Goal: Task Accomplishment & Management: Use online tool/utility

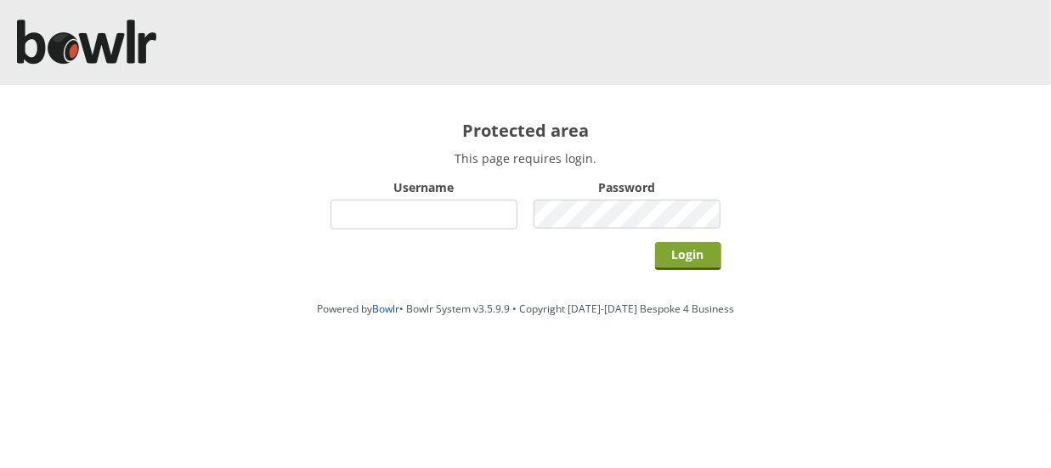
type input "hornseaindoorbowlsclub"
click at [680, 256] on input "Login" at bounding box center [688, 256] width 66 height 28
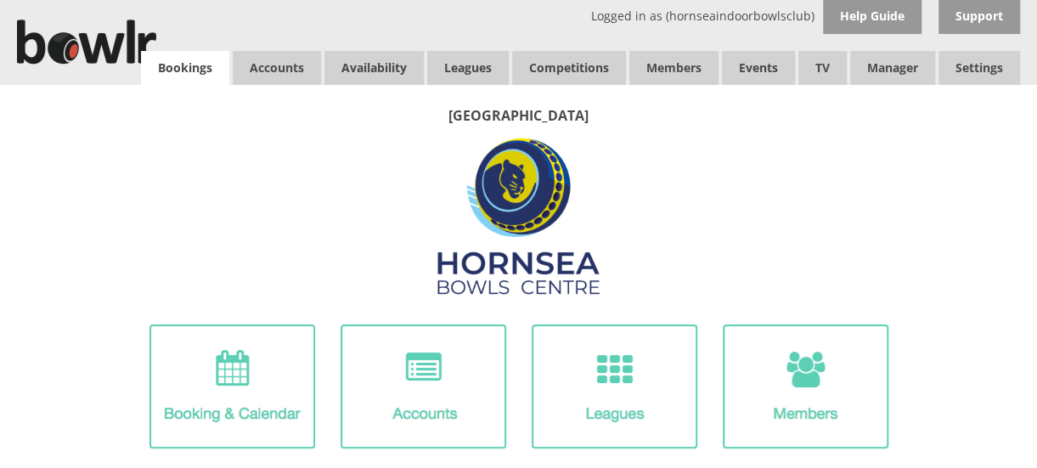
click at [180, 74] on link "Bookings" at bounding box center [185, 68] width 88 height 34
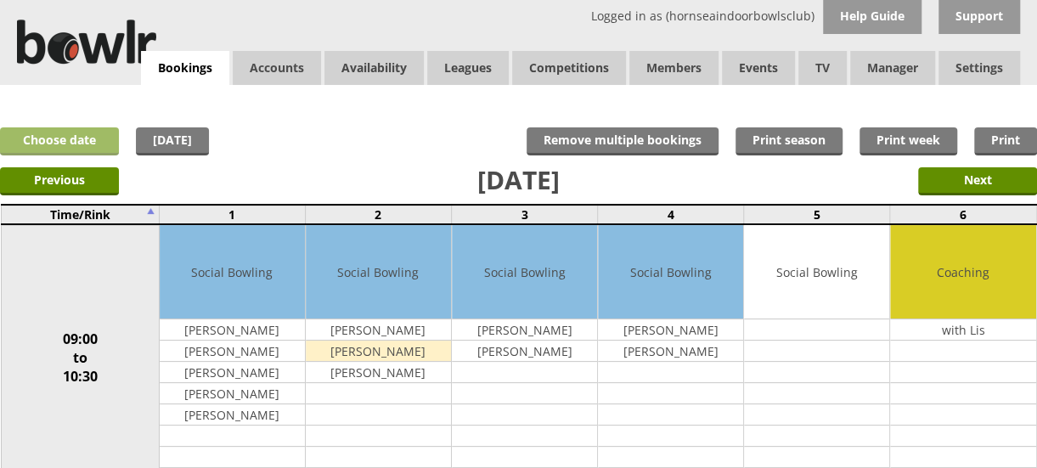
click at [75, 143] on link "Choose date" at bounding box center [59, 141] width 119 height 28
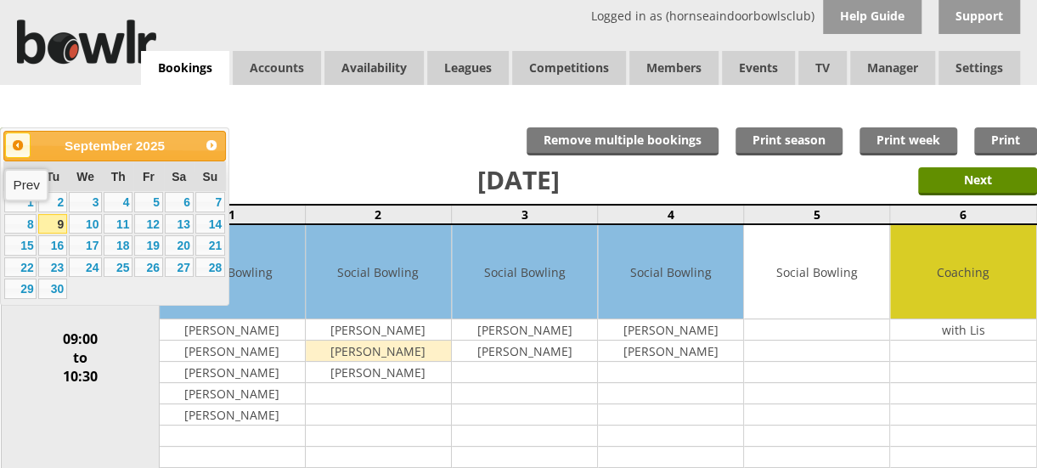
click at [11, 142] on span "Prev" at bounding box center [18, 145] width 14 height 14
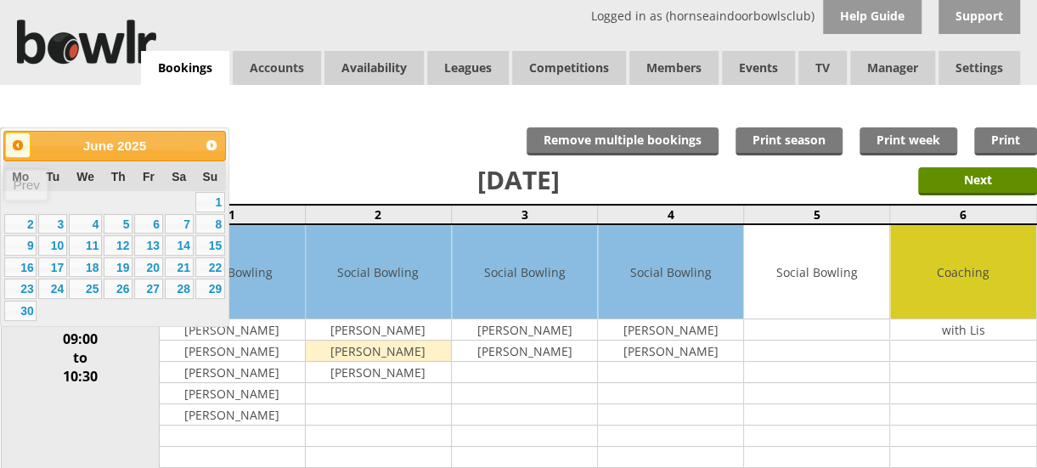
click at [11, 142] on span "Prev" at bounding box center [18, 145] width 14 height 14
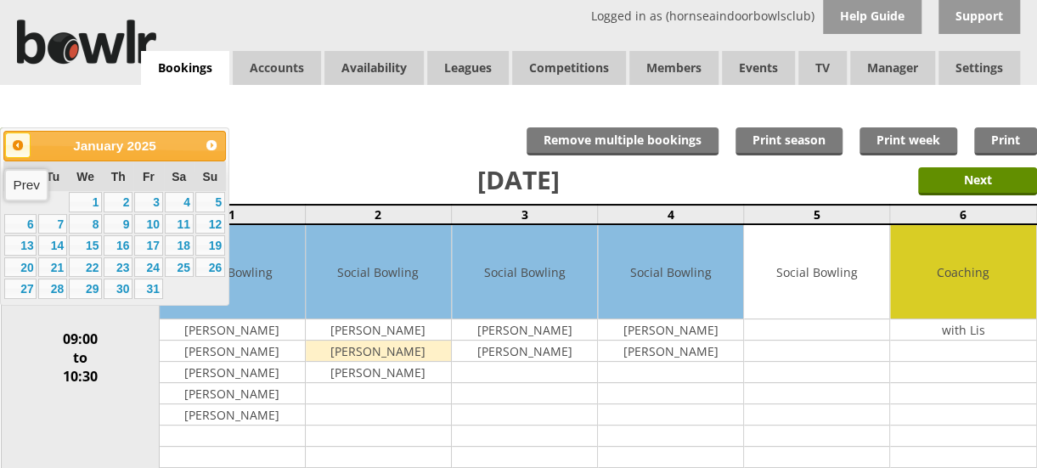
click at [11, 142] on span "Prev" at bounding box center [18, 145] width 14 height 14
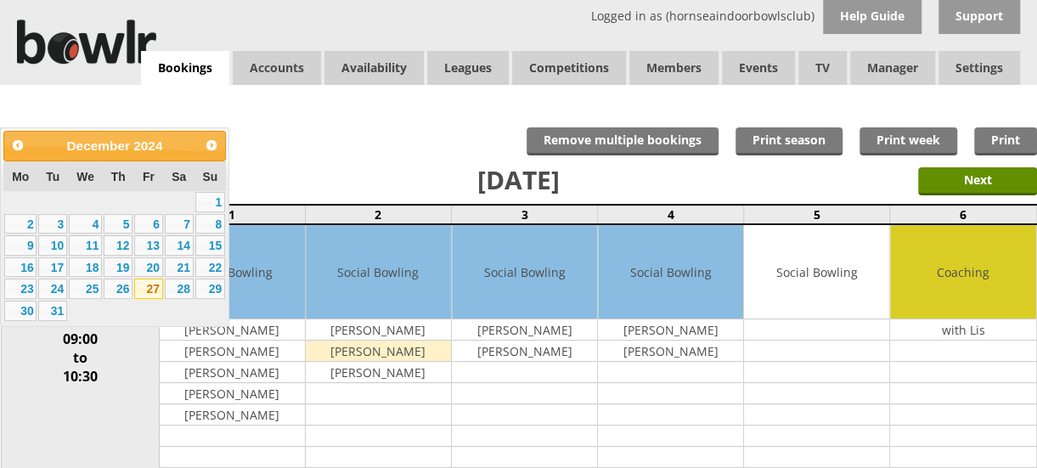
click at [155, 293] on link "27" at bounding box center [148, 289] width 29 height 20
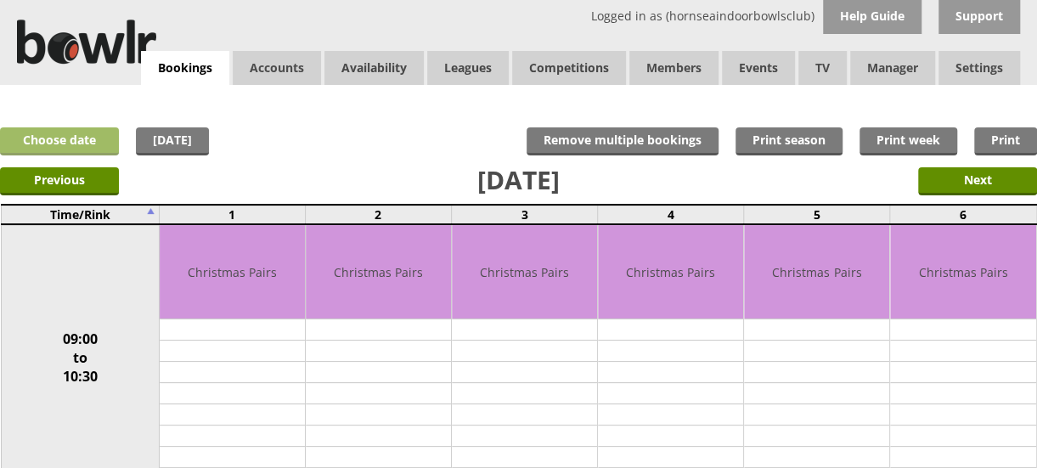
click at [106, 140] on link "Choose date" at bounding box center [59, 141] width 119 height 28
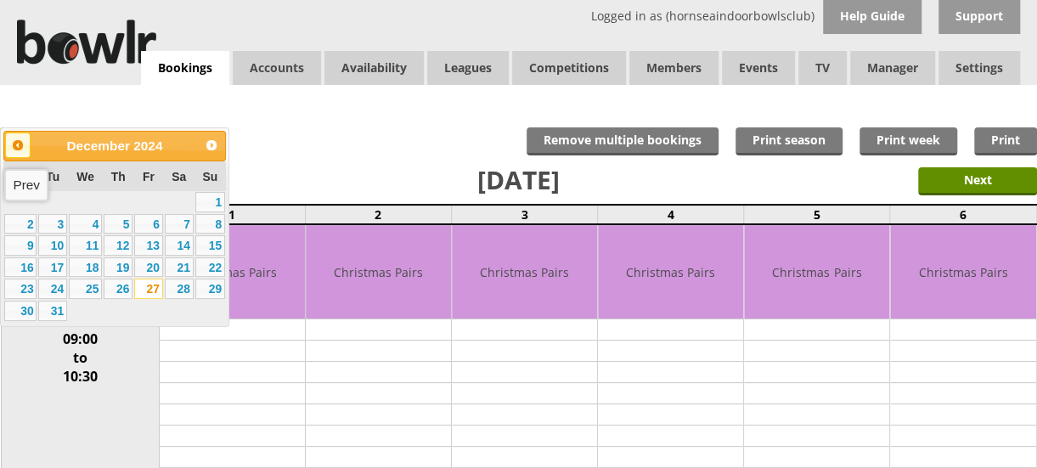
click at [21, 142] on span "Prev" at bounding box center [18, 145] width 14 height 14
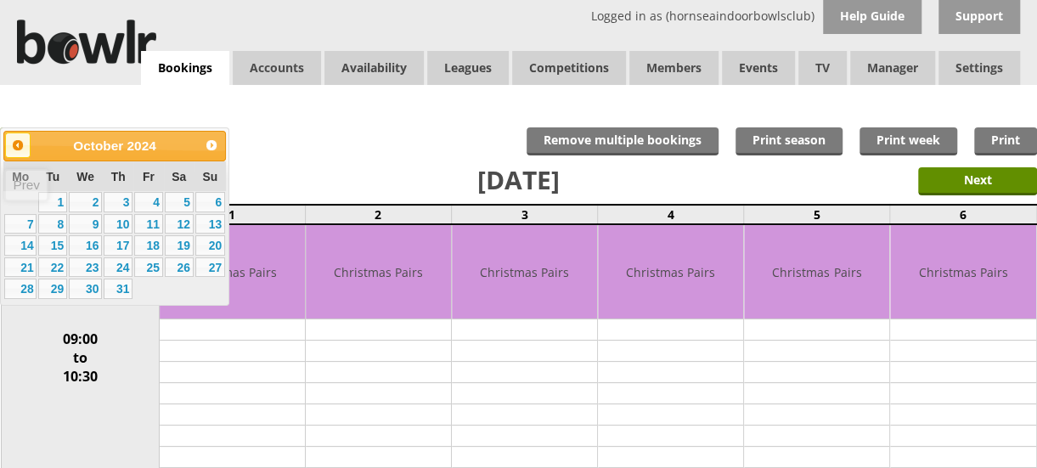
click at [21, 142] on span "Prev" at bounding box center [18, 145] width 14 height 14
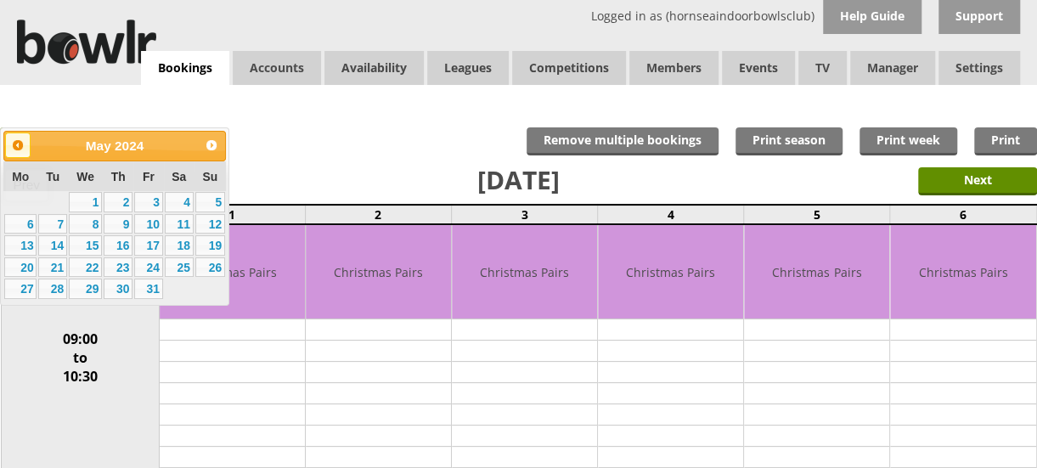
click at [21, 142] on span "Prev" at bounding box center [18, 145] width 14 height 14
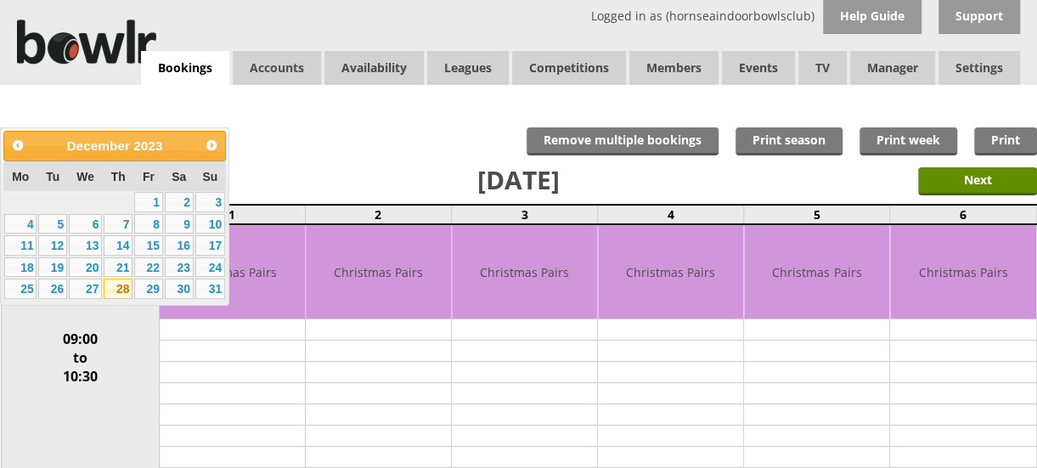
click at [121, 291] on link "28" at bounding box center [118, 289] width 29 height 20
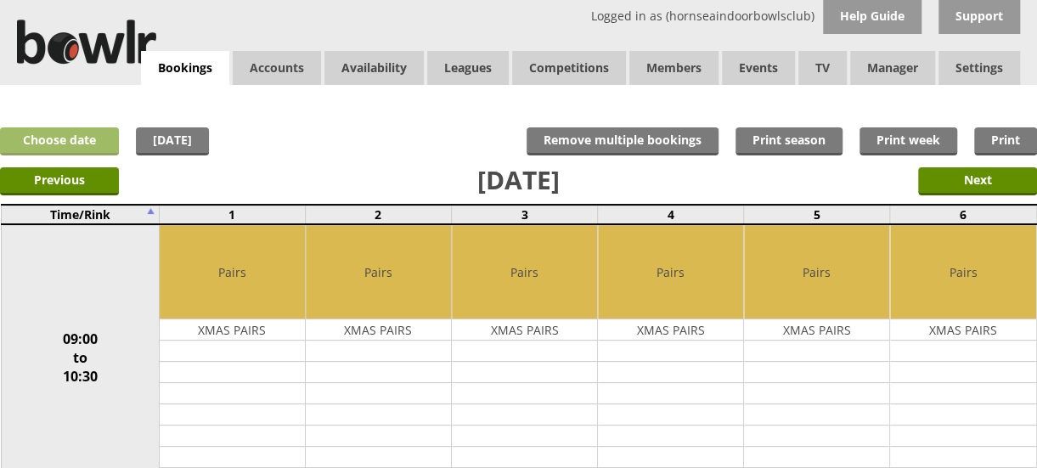
click at [63, 144] on link "Choose date" at bounding box center [59, 141] width 119 height 28
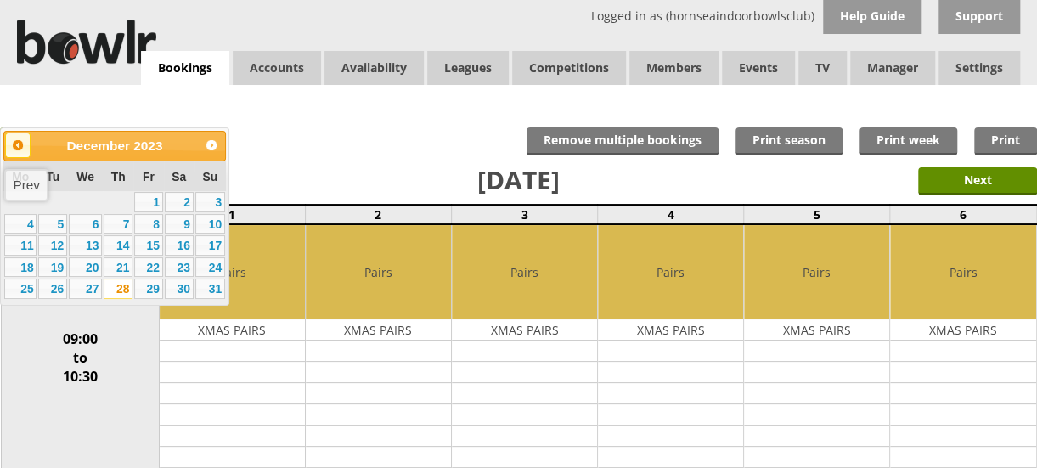
click at [16, 145] on span "Prev" at bounding box center [18, 145] width 14 height 14
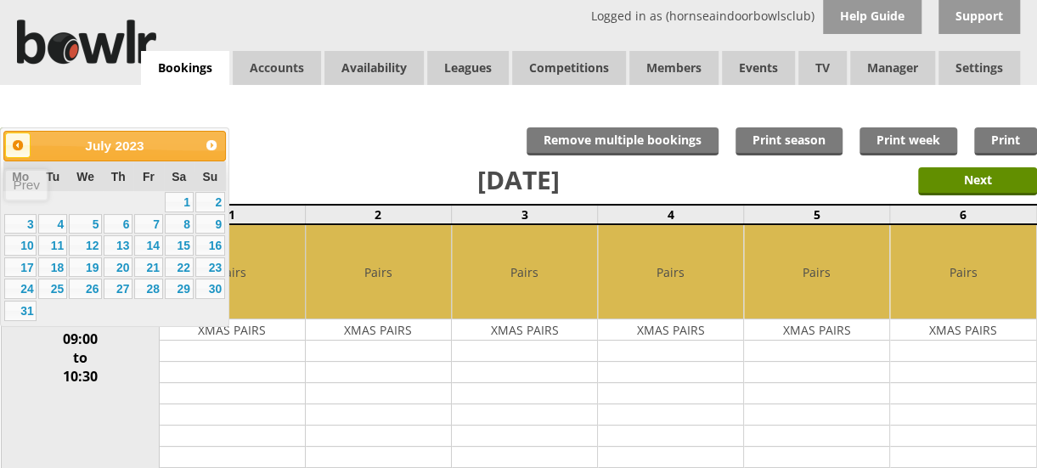
click at [16, 145] on span "Prev" at bounding box center [18, 145] width 14 height 14
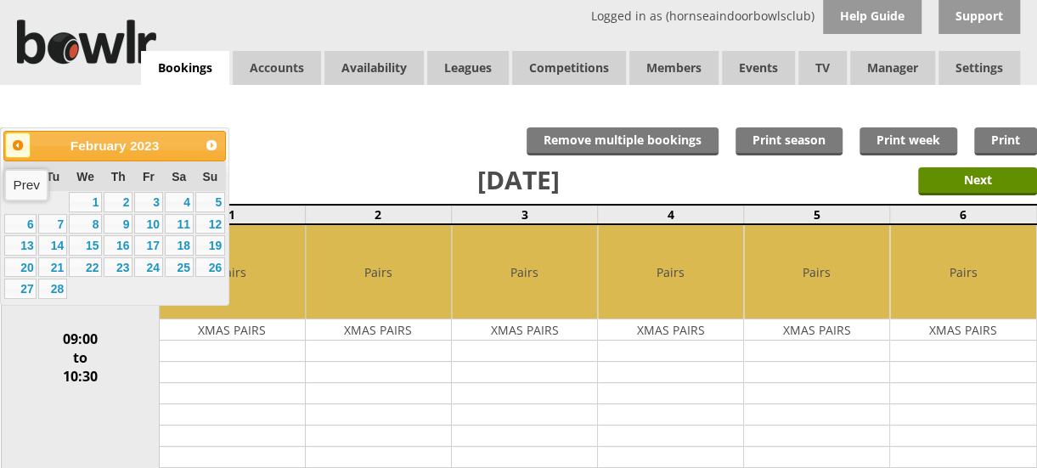
click at [16, 145] on span "Prev" at bounding box center [18, 145] width 14 height 14
click at [95, 291] on link "28" at bounding box center [85, 289] width 33 height 20
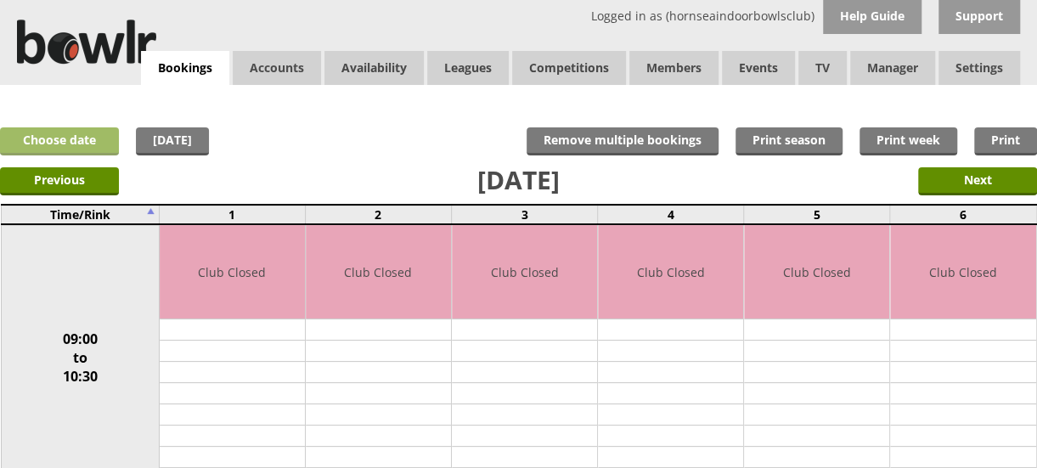
click at [92, 138] on link "Choose date" at bounding box center [59, 141] width 119 height 28
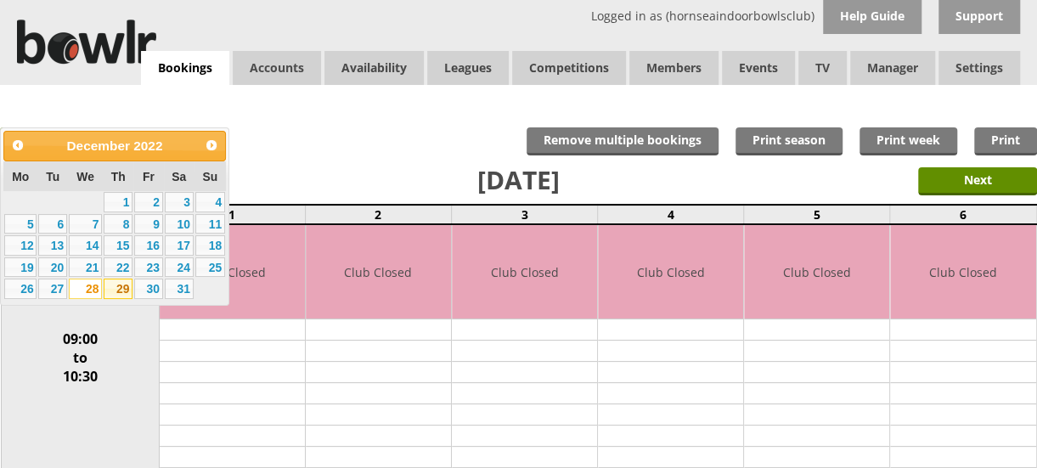
click at [122, 290] on link "29" at bounding box center [118, 289] width 29 height 20
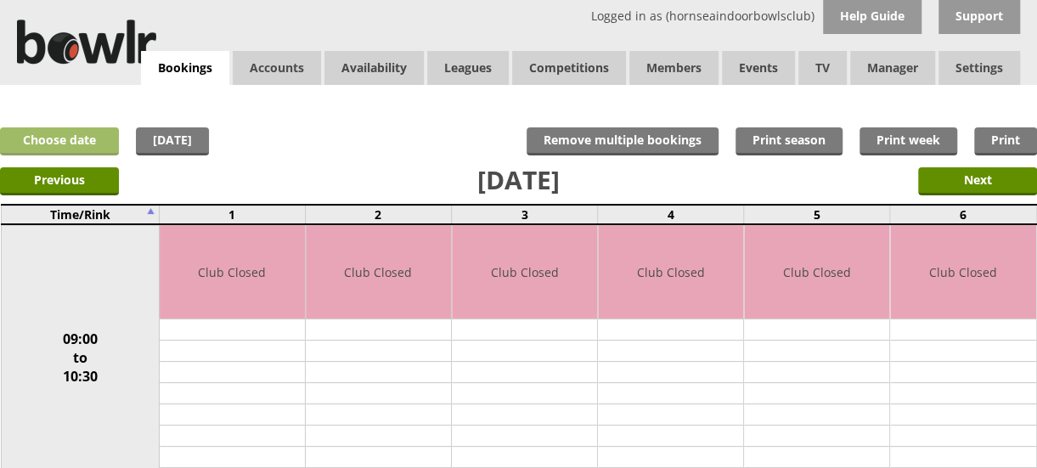
click at [66, 135] on link "Choose date" at bounding box center [59, 141] width 119 height 28
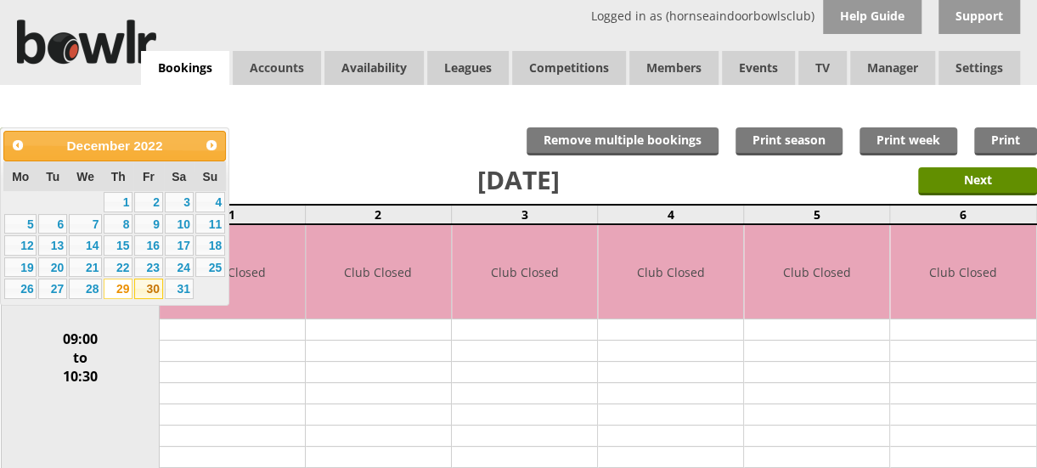
click at [146, 286] on link "30" at bounding box center [148, 289] width 29 height 20
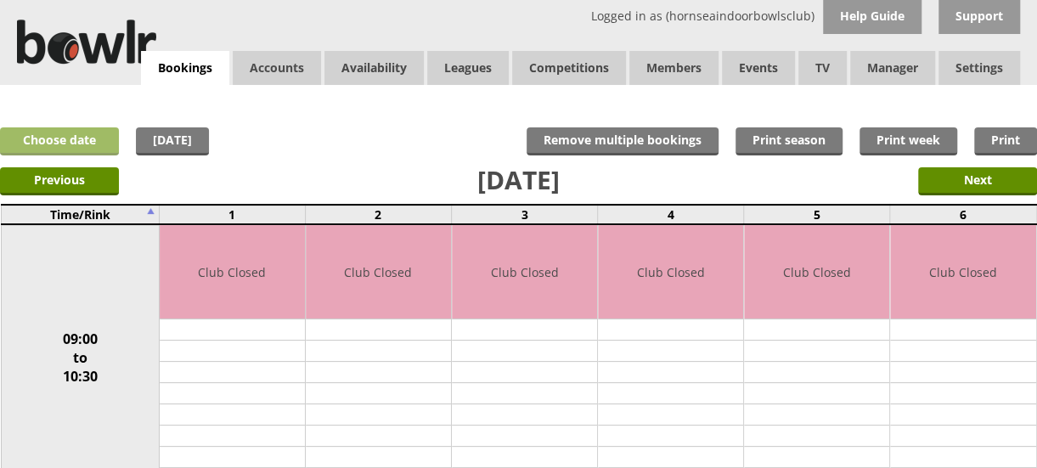
click at [82, 133] on link "Choose date" at bounding box center [59, 141] width 119 height 28
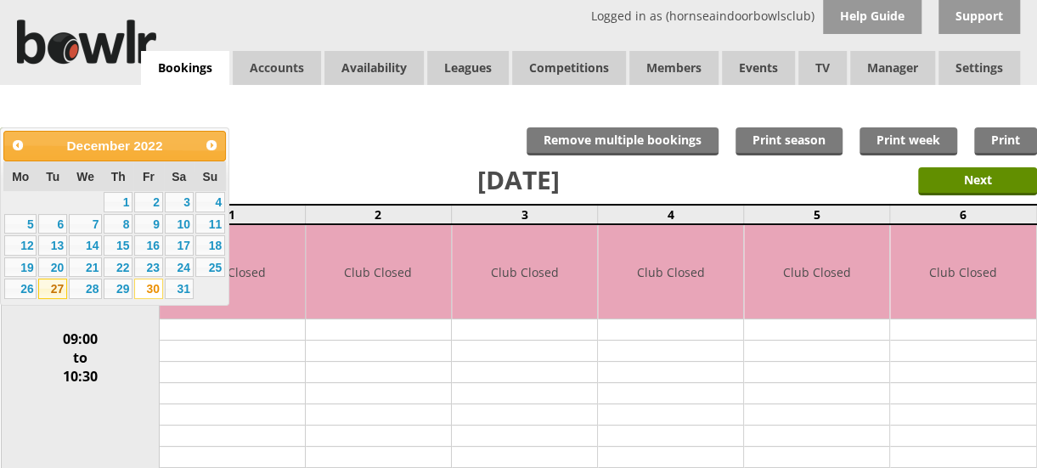
click at [56, 288] on link "27" at bounding box center [52, 289] width 29 height 20
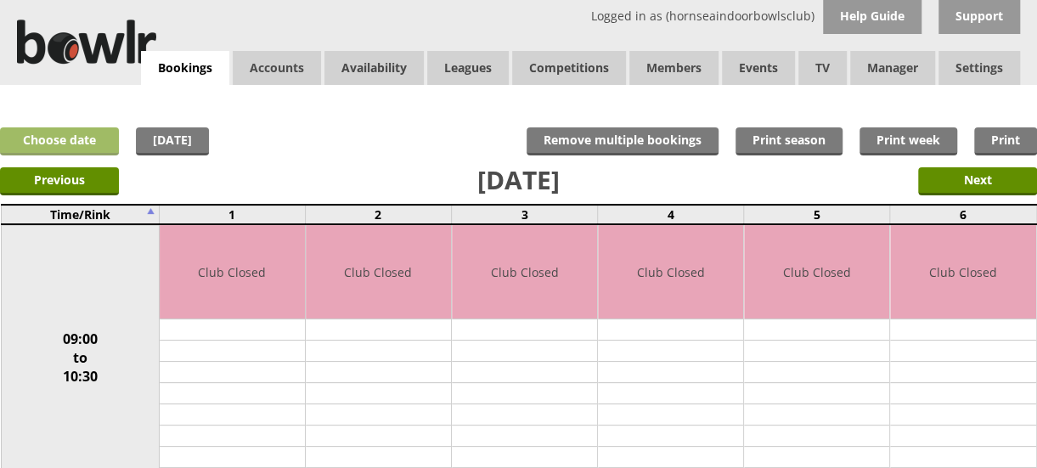
click at [83, 142] on link "Choose date" at bounding box center [59, 141] width 119 height 28
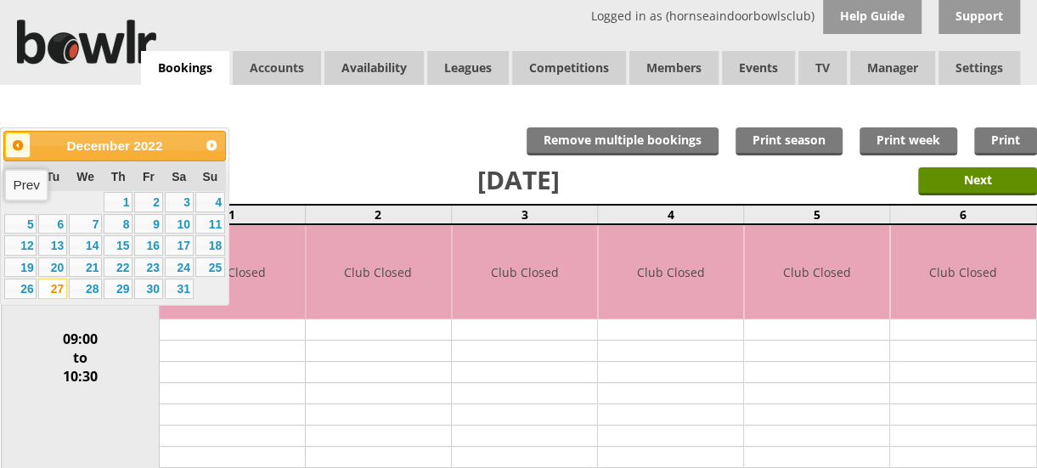
click at [14, 145] on span "Prev" at bounding box center [18, 145] width 14 height 14
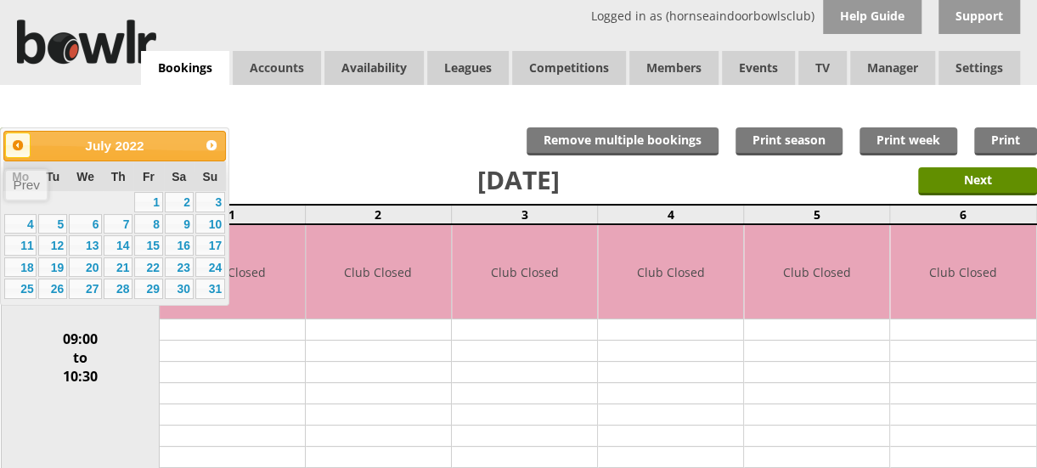
click at [14, 145] on span "Prev" at bounding box center [18, 145] width 14 height 14
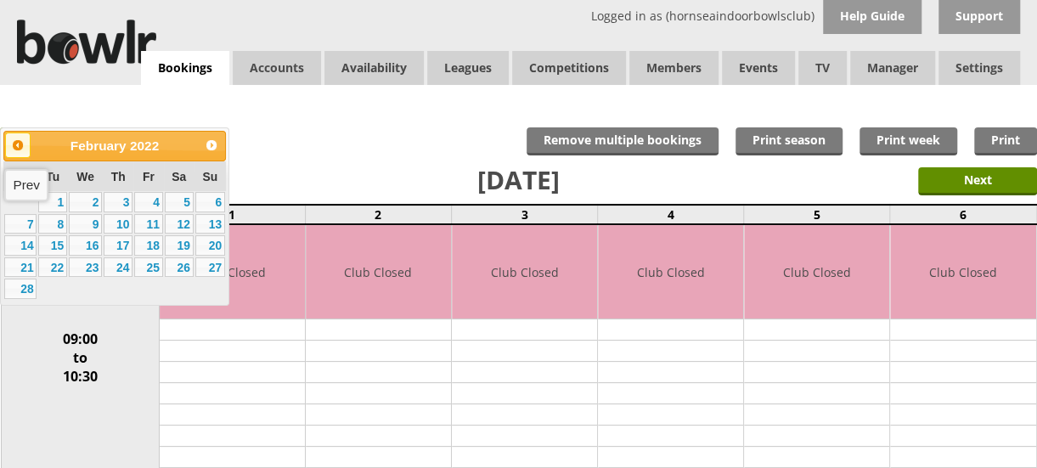
click at [14, 145] on span "Prev" at bounding box center [18, 145] width 14 height 14
click at [122, 285] on link "30" at bounding box center [118, 289] width 29 height 20
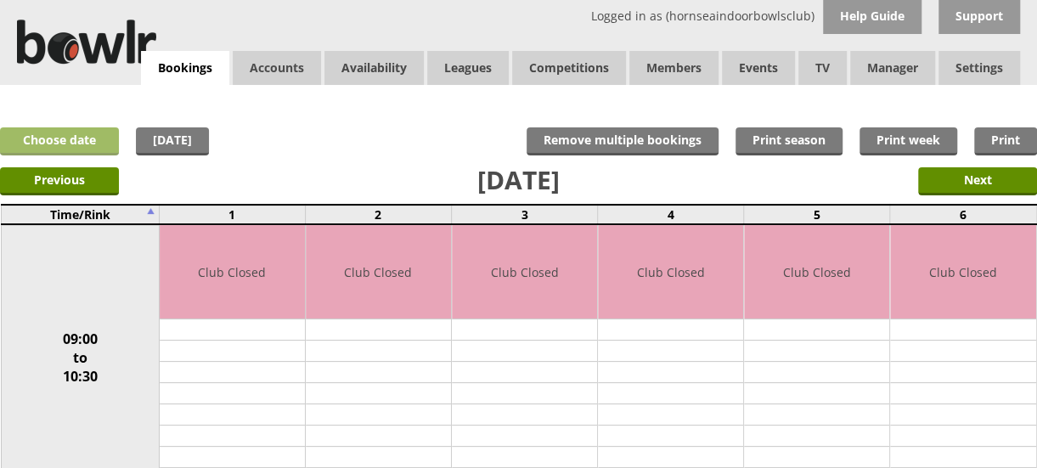
click at [83, 140] on link "Choose date" at bounding box center [59, 141] width 119 height 28
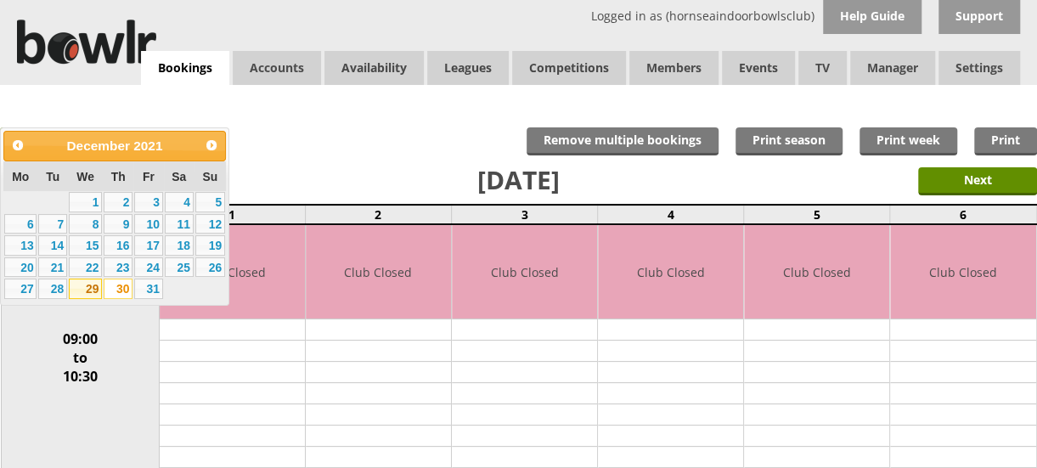
click at [93, 280] on link "29" at bounding box center [85, 289] width 33 height 20
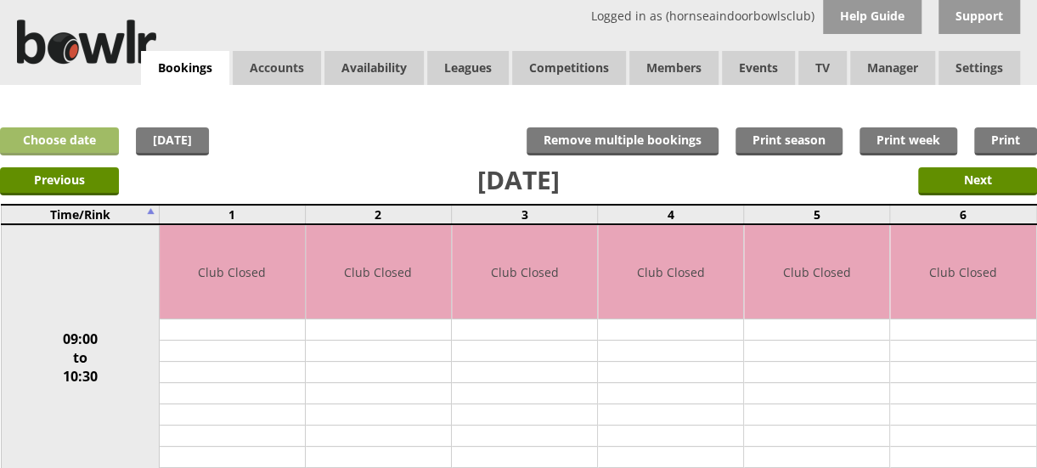
click at [87, 140] on link "Choose date" at bounding box center [59, 141] width 119 height 28
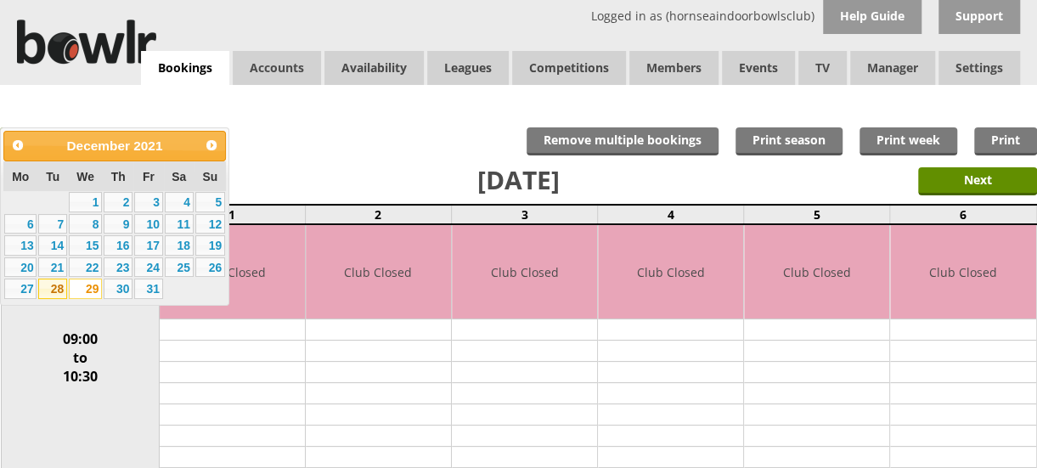
click at [55, 289] on link "28" at bounding box center [52, 289] width 29 height 20
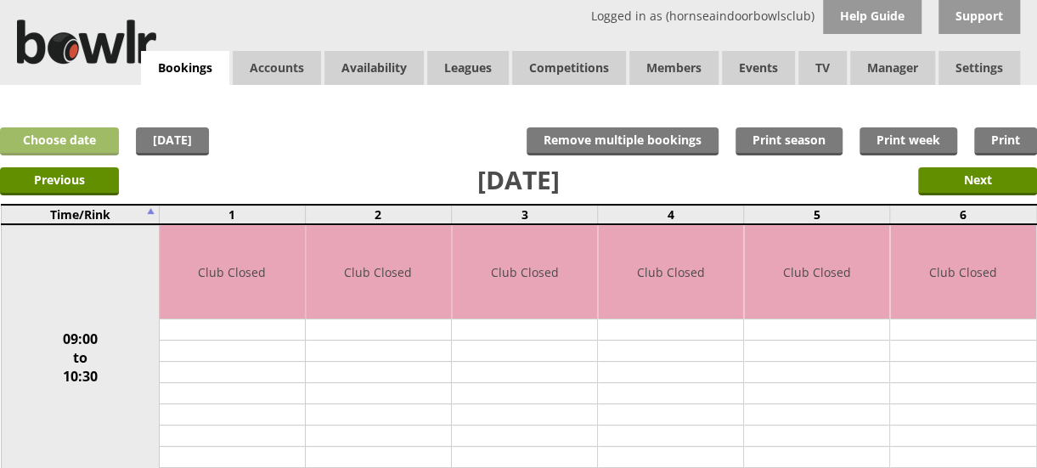
click at [69, 138] on link "Choose date" at bounding box center [59, 141] width 119 height 28
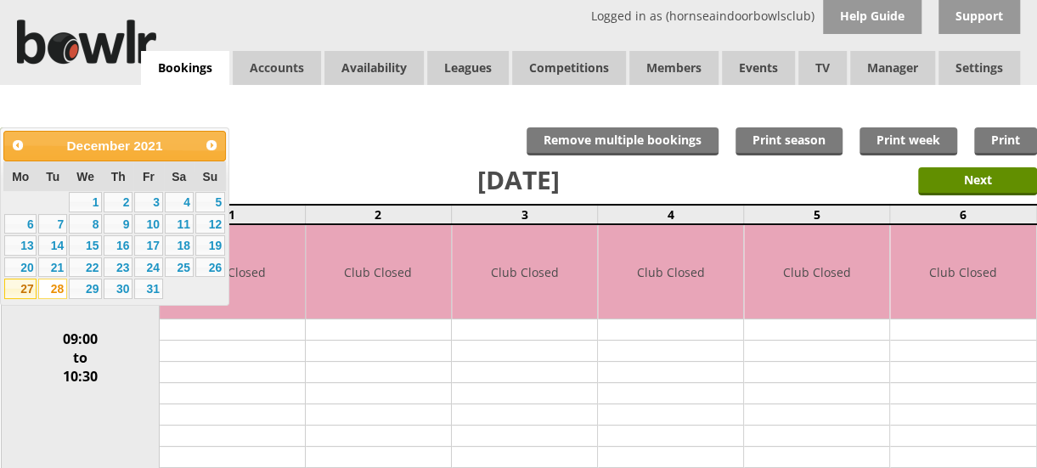
click at [27, 286] on link "27" at bounding box center [20, 289] width 32 height 20
